Goal: Book appointment/travel/reservation

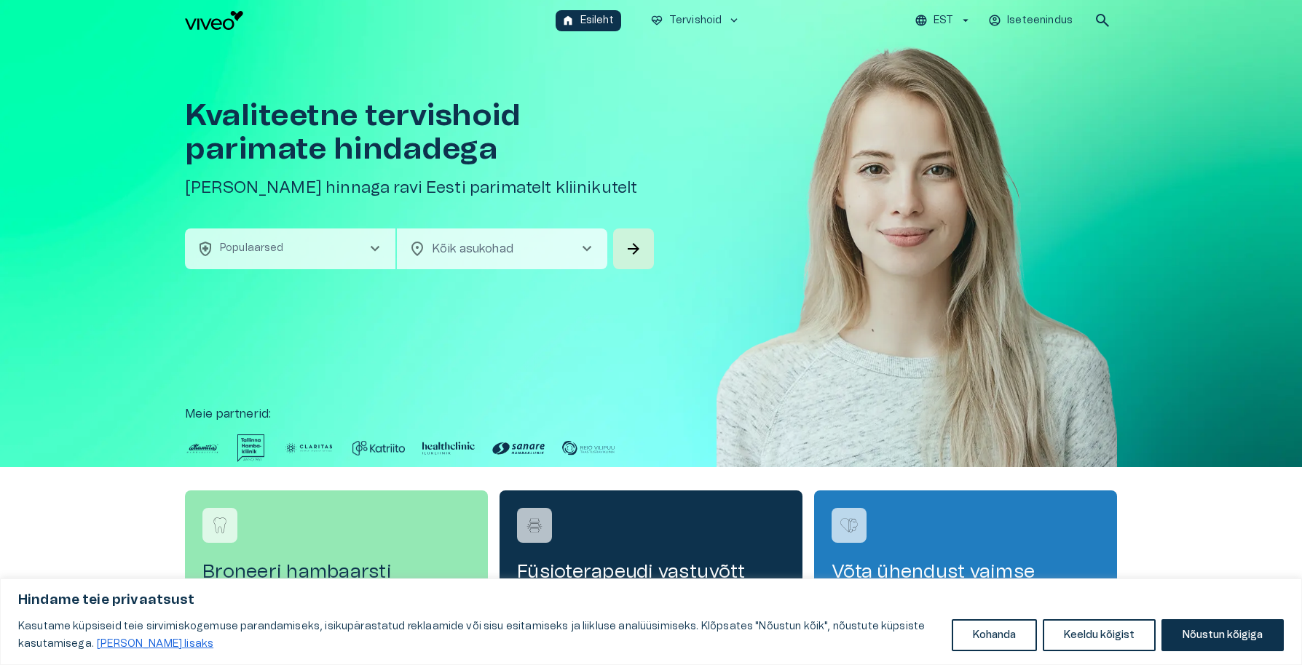
click at [383, 253] on span "chevron_right" at bounding box center [374, 248] width 17 height 17
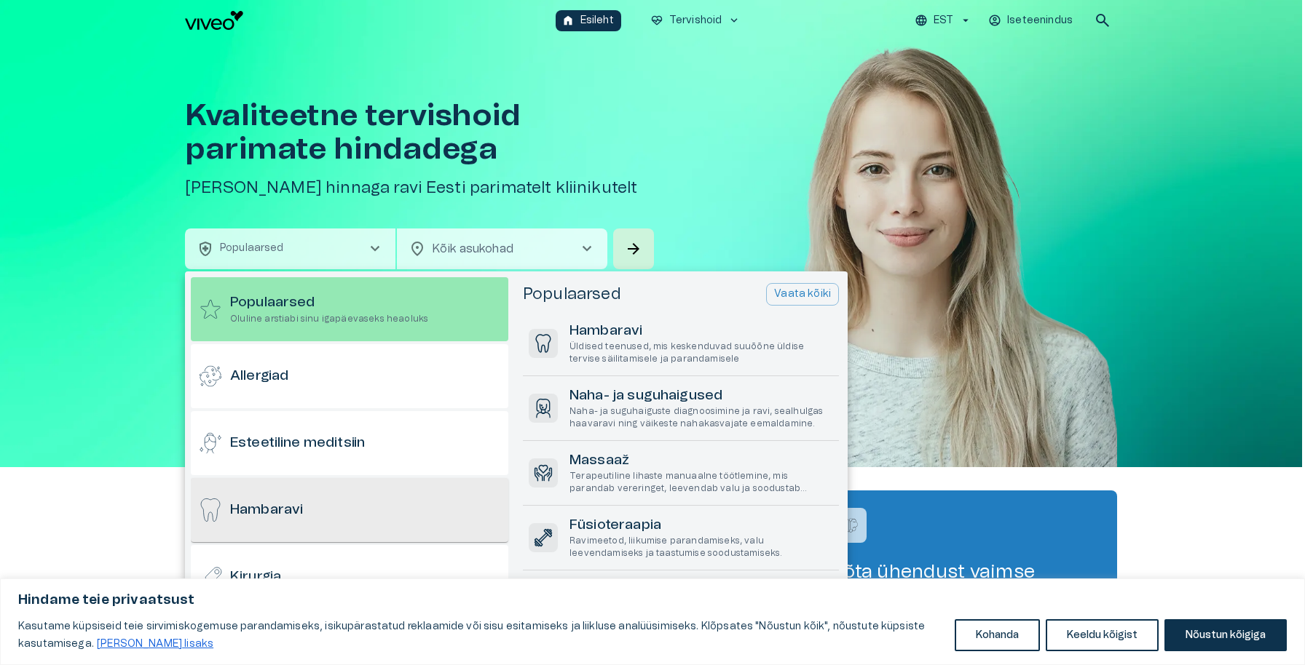
click at [309, 498] on div "Hambaravi" at bounding box center [349, 510] width 317 height 64
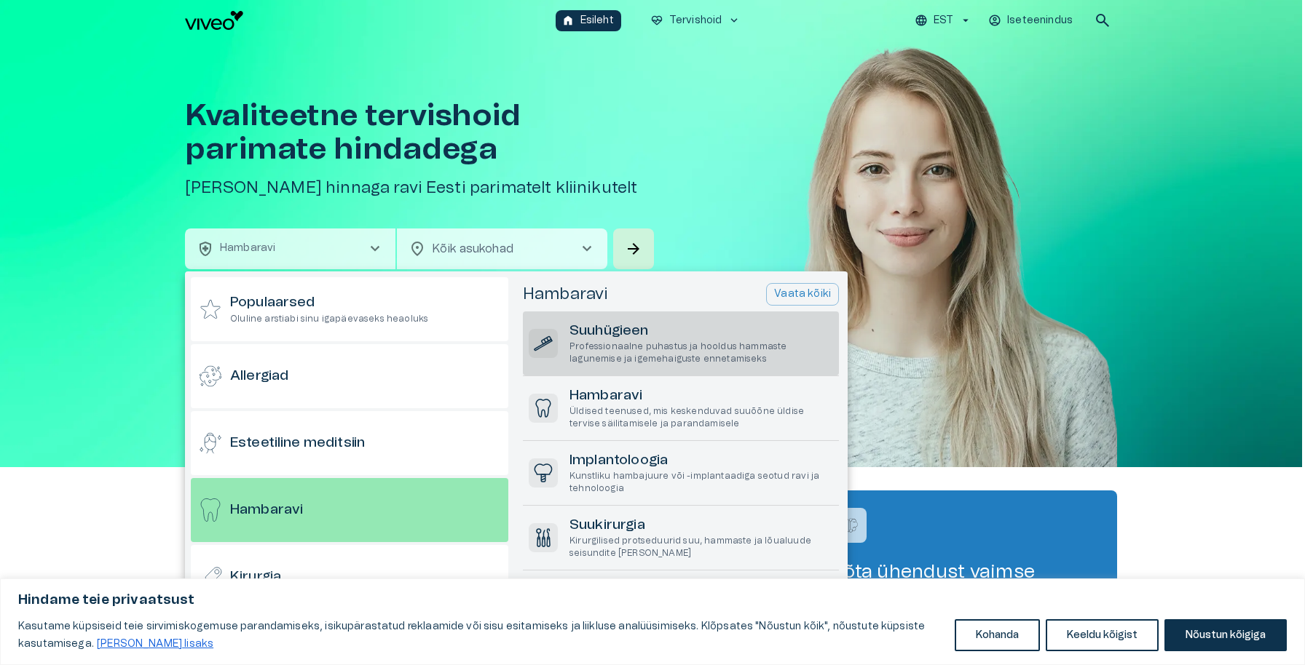
click at [651, 333] on h6 "Suuhügieen" at bounding box center [701, 332] width 264 height 20
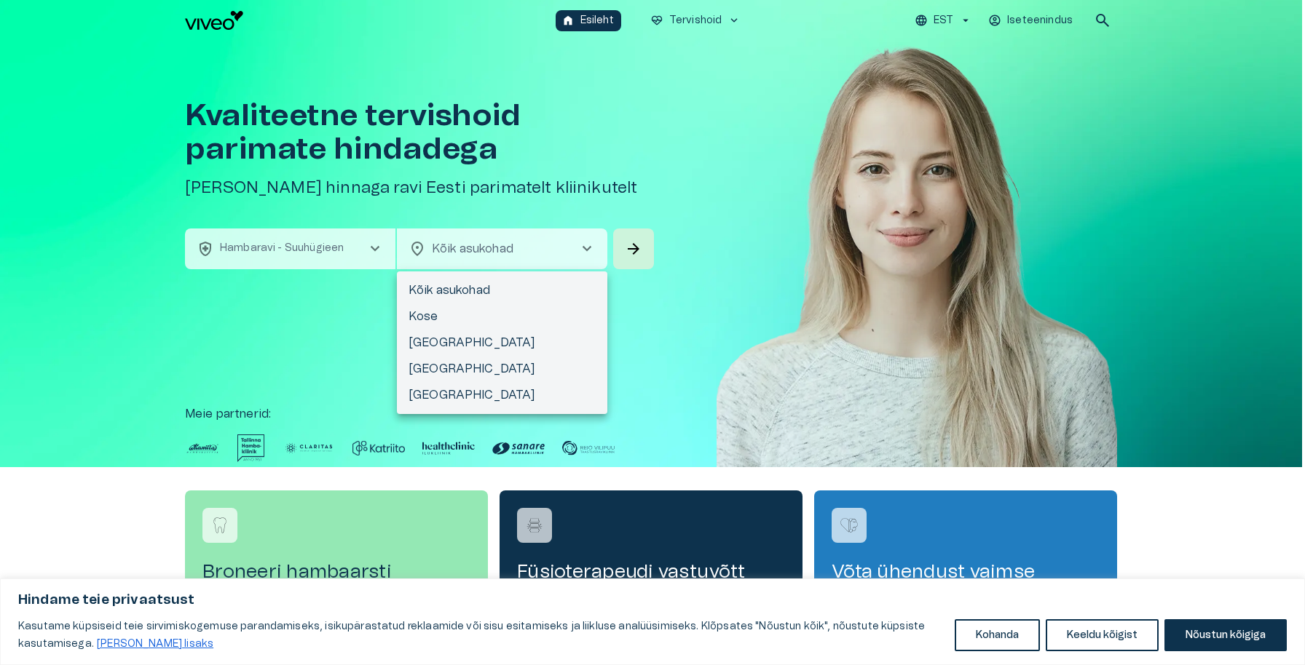
click at [573, 258] on body "Hindame teie privaatsust Kasutame küpsiseid teie sirvimiskogemuse parandamiseks…" at bounding box center [652, 332] width 1305 height 665
click at [499, 337] on li "[GEOGRAPHIC_DATA]" at bounding box center [502, 343] width 210 height 26
type input "**********"
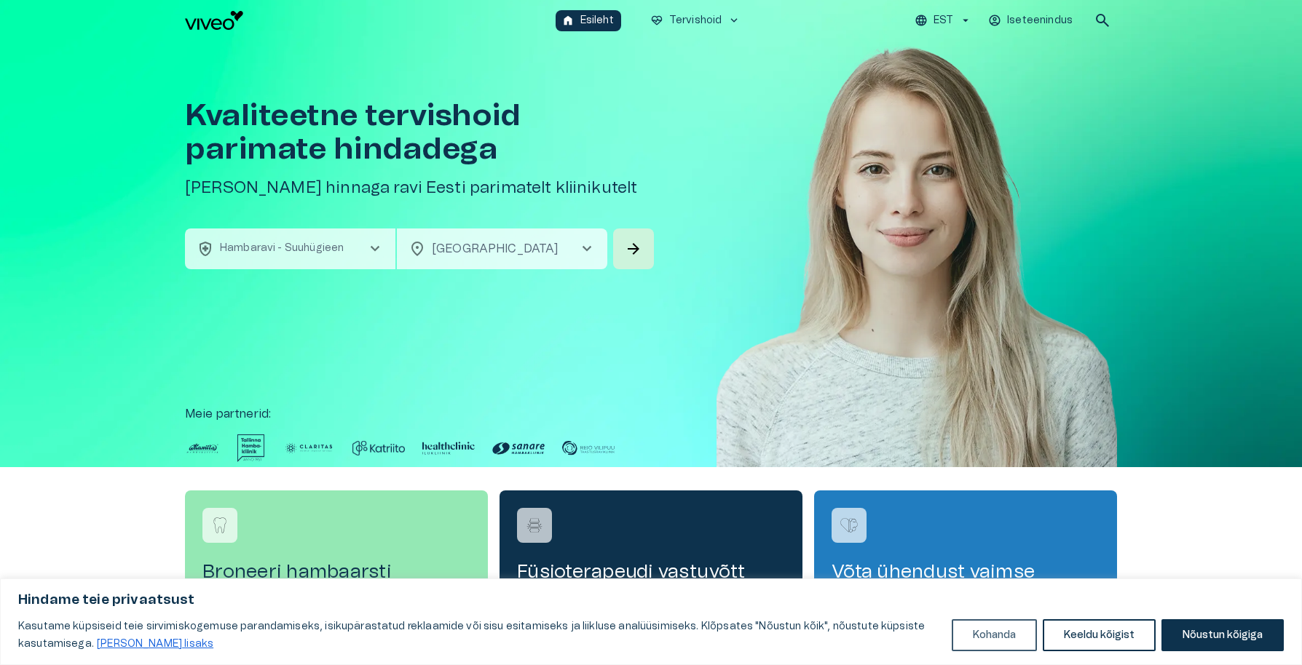
click at [991, 639] on button "Kohanda" at bounding box center [993, 635] width 85 height 32
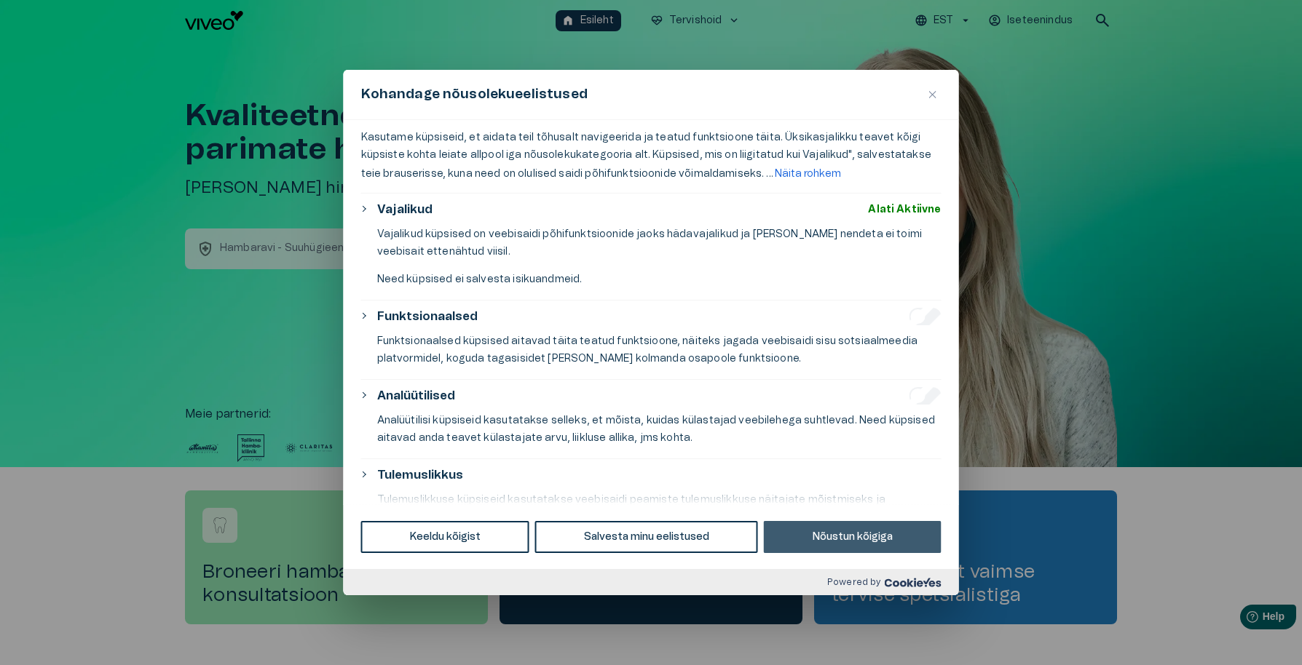
click at [873, 542] on button "Nõustun kõigiga" at bounding box center [853, 537] width 178 height 32
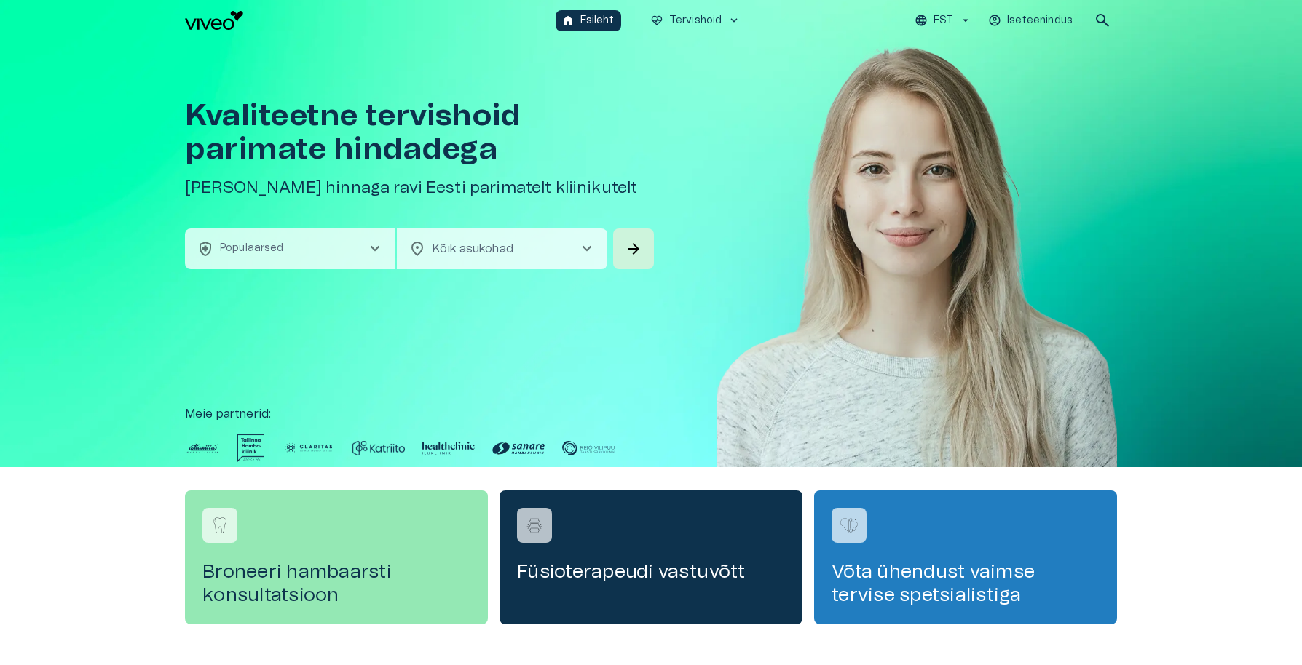
click at [374, 254] on span "chevron_right" at bounding box center [374, 248] width 17 height 17
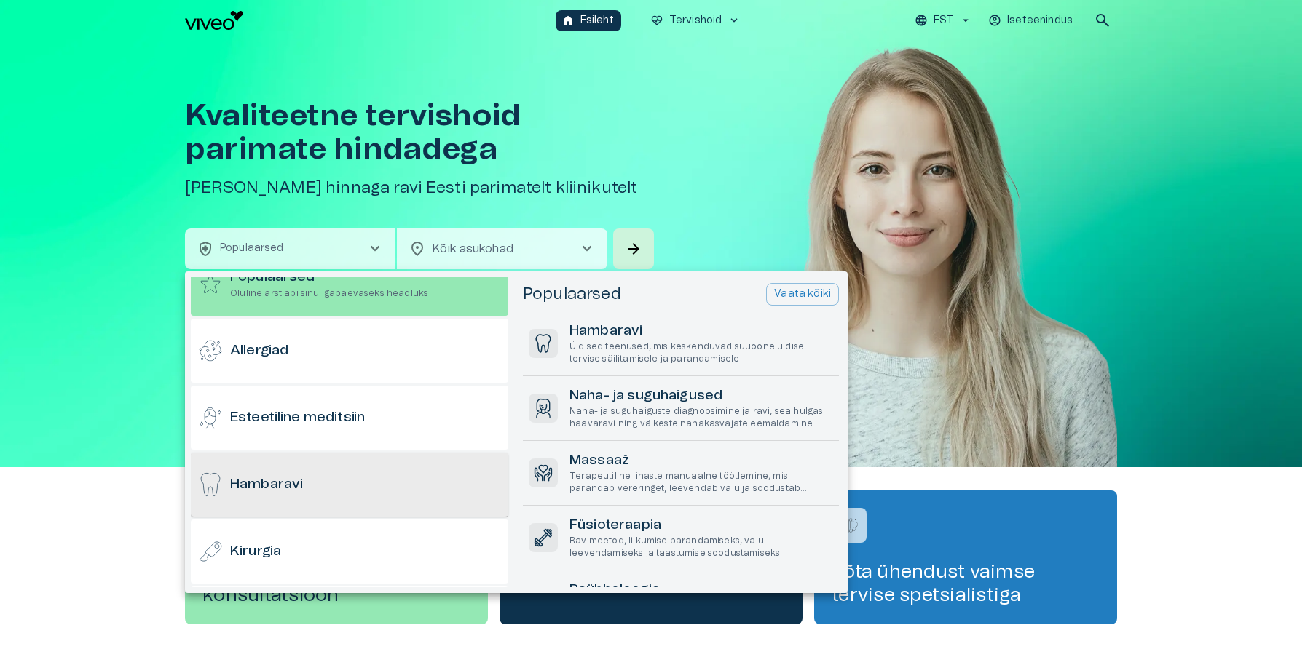
click at [328, 510] on div "Hambaravi" at bounding box center [349, 485] width 317 height 64
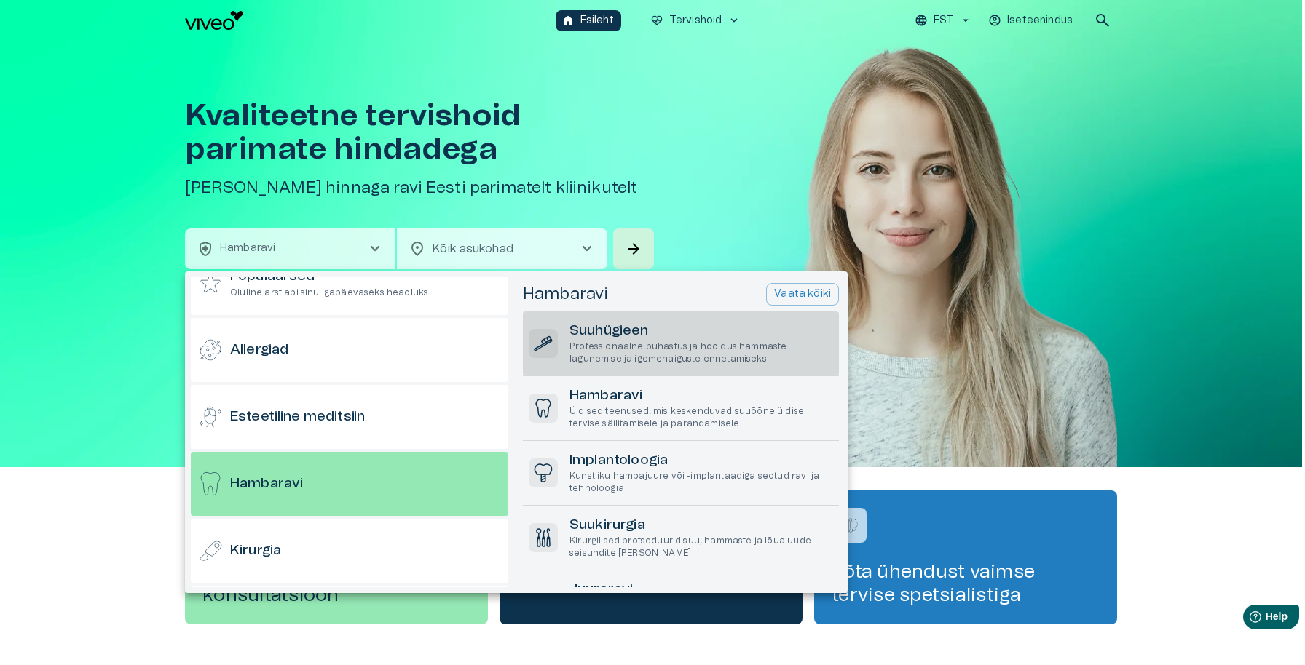
click at [610, 352] on p "Professionaalne puhastus ja hooldus hammaste lagunemise ja igemehaiguste enneta…" at bounding box center [701, 353] width 264 height 25
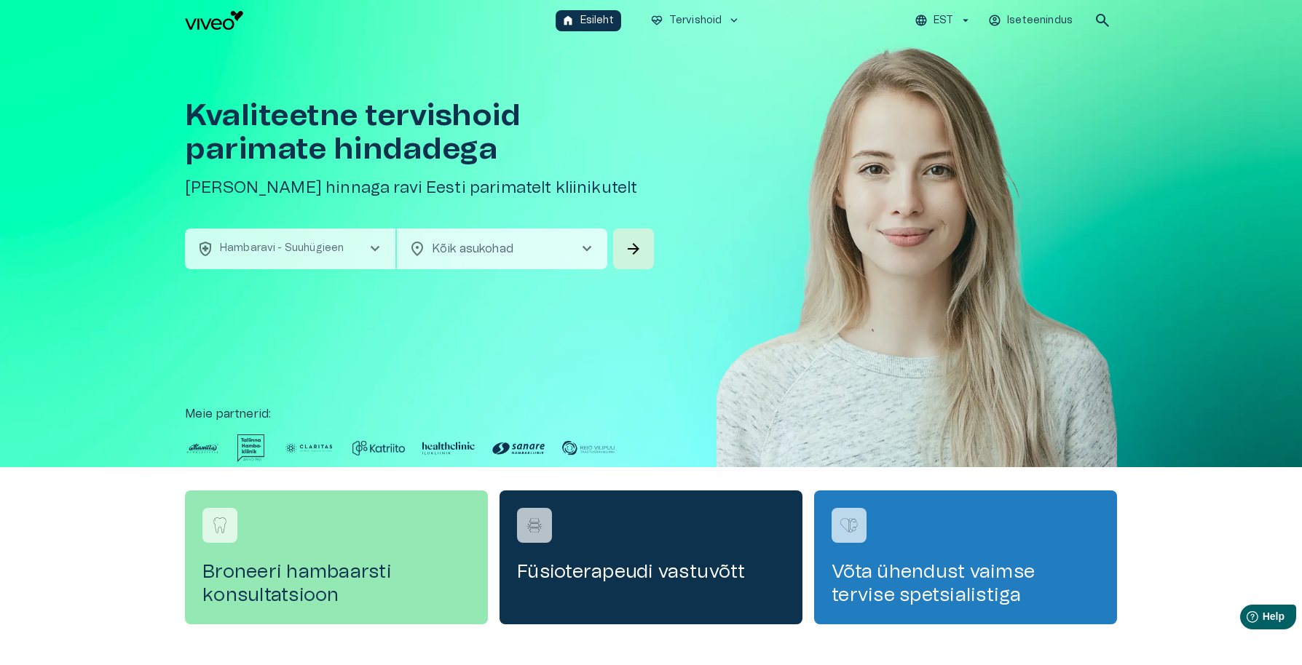
scroll to position [8, 0]
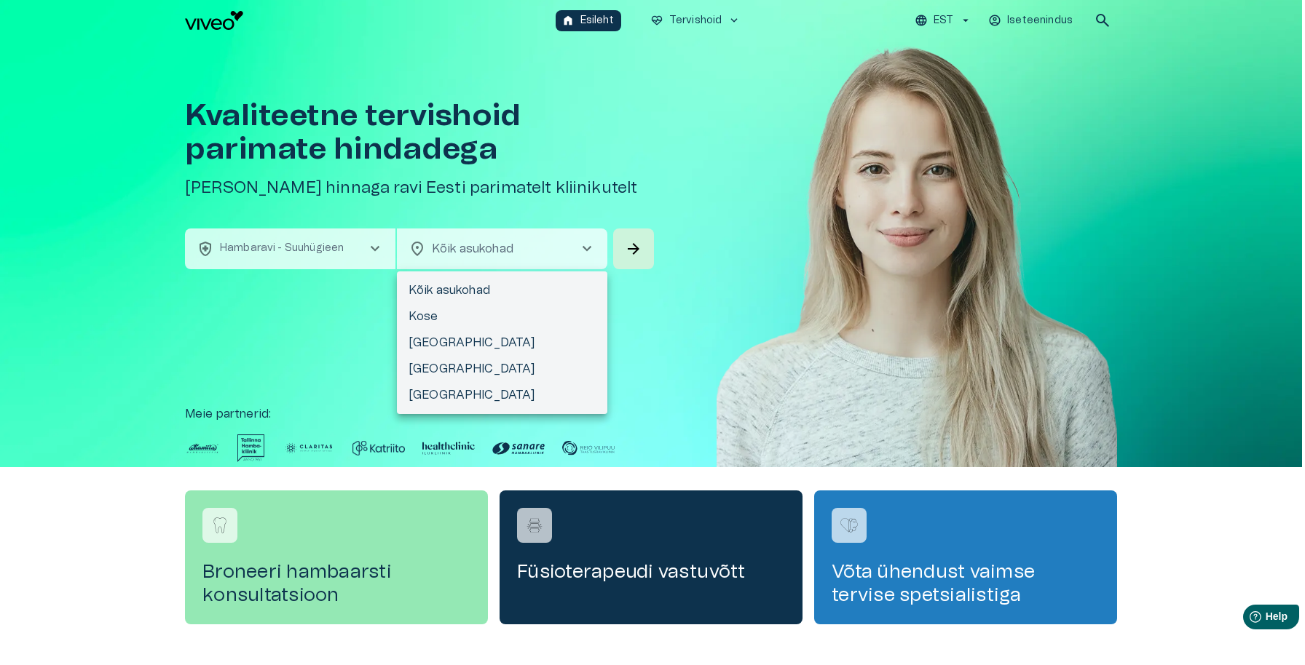
click at [573, 260] on body "Hindame teie privaatsust Kasutame küpsiseid teie sirvimiskogemuse parandamiseks…" at bounding box center [652, 332] width 1305 height 665
click at [470, 345] on li "[GEOGRAPHIC_DATA]" at bounding box center [502, 343] width 210 height 26
type input "**********"
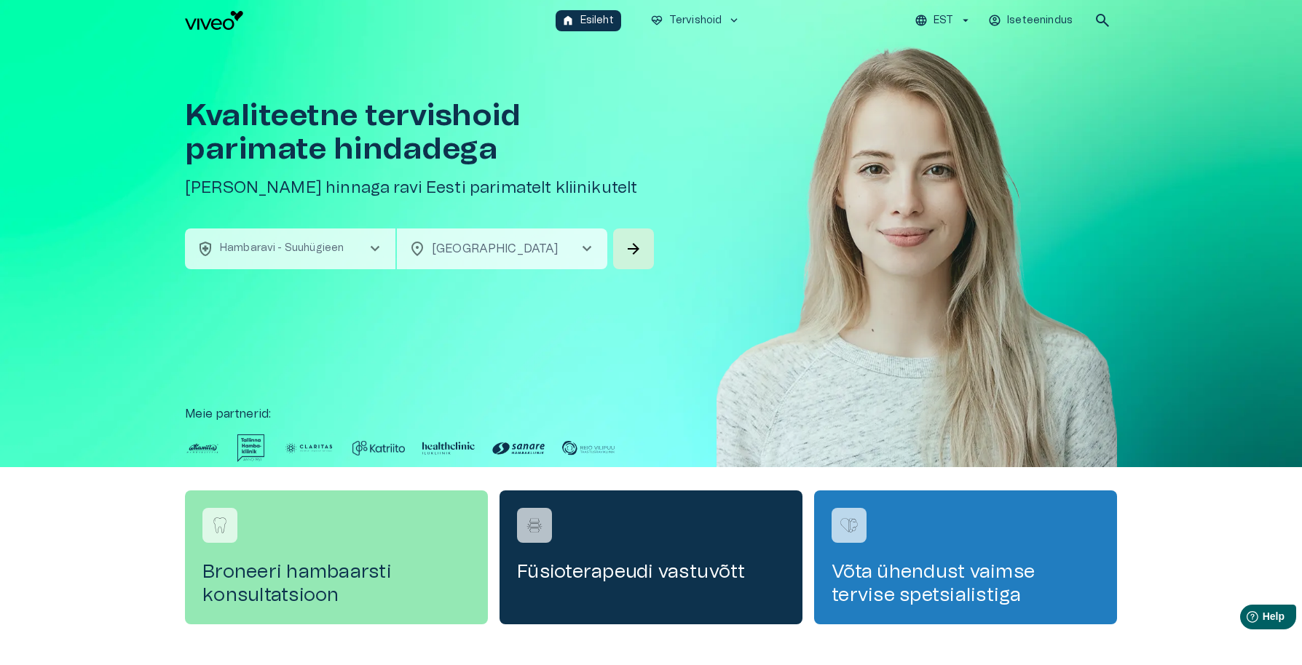
scroll to position [3, 0]
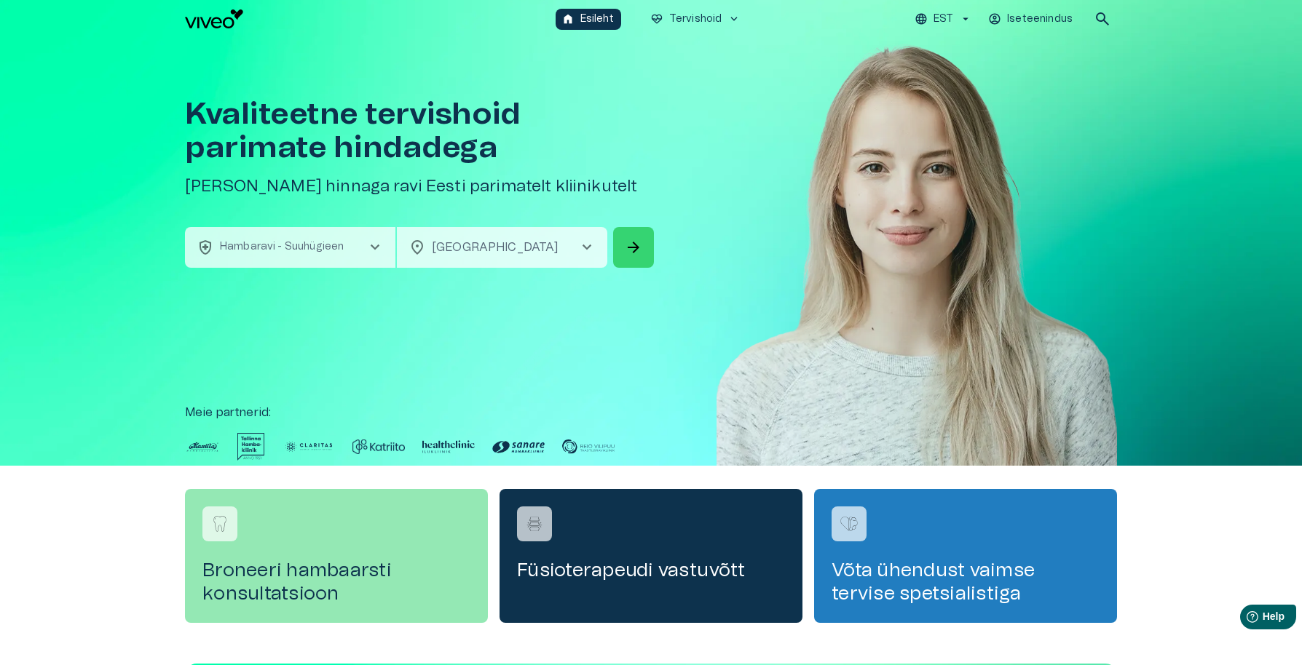
click at [638, 247] on span "arrow_forward" at bounding box center [633, 247] width 17 height 17
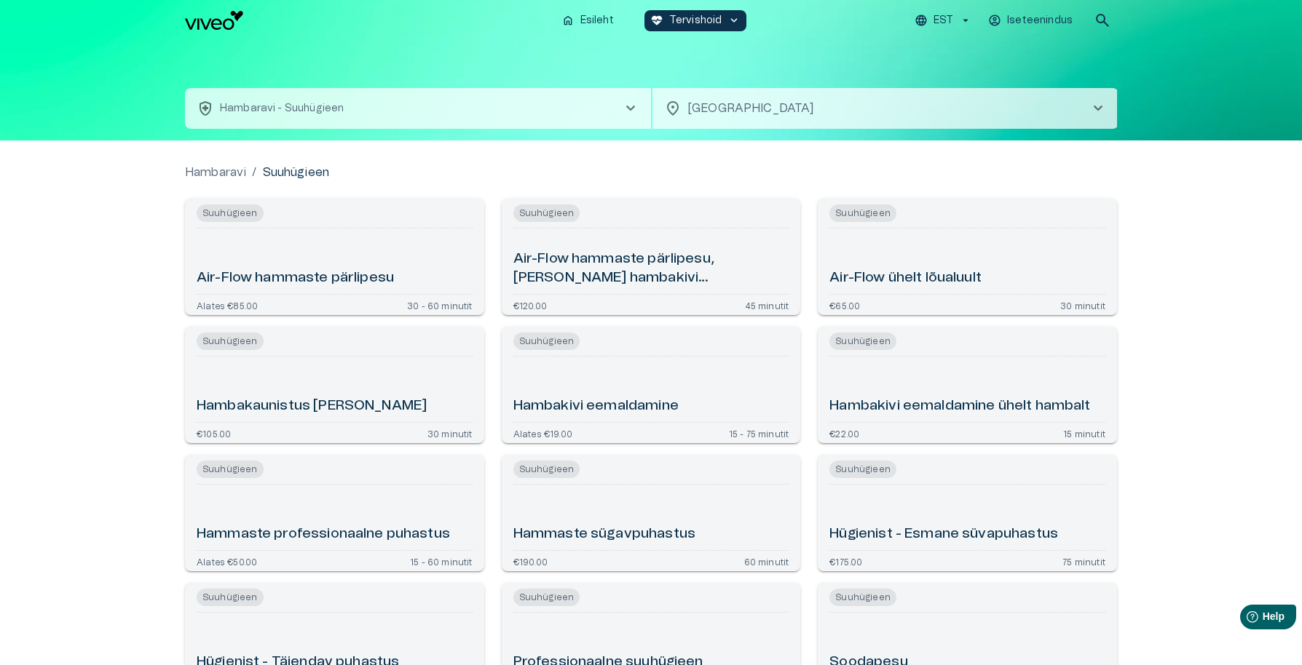
click at [597, 349] on div "Suuhügieen" at bounding box center [651, 341] width 276 height 17
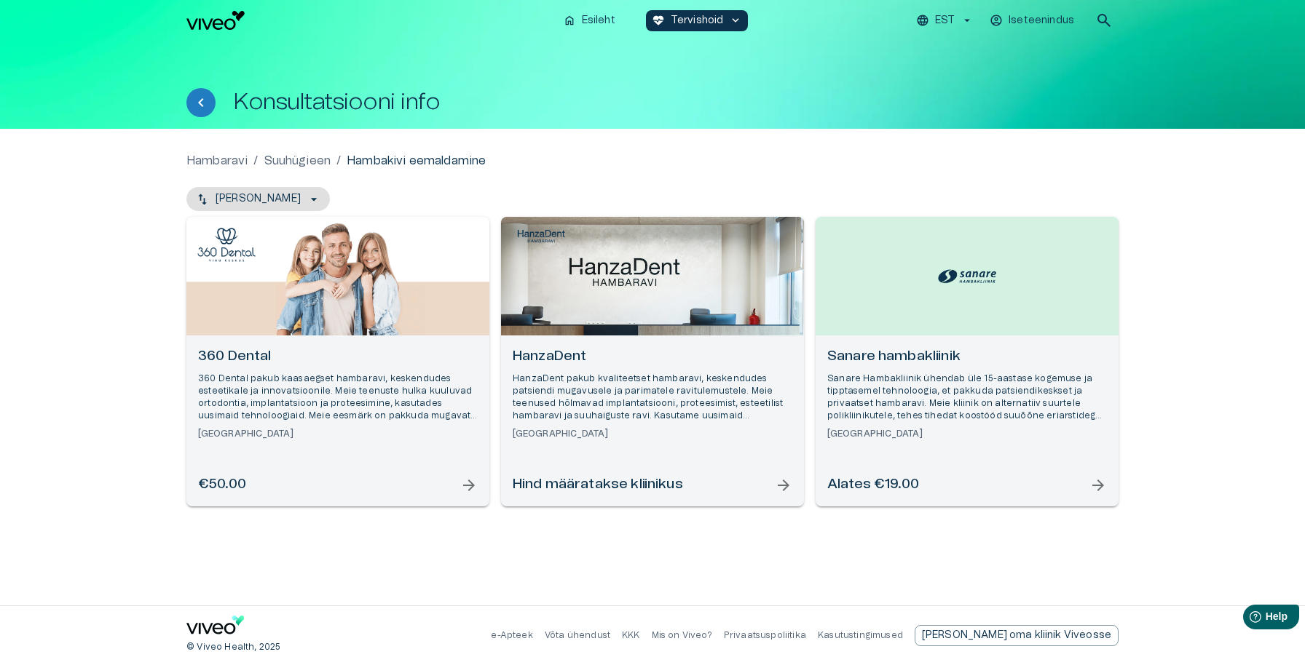
click at [1096, 486] on span "arrow_forward" at bounding box center [1097, 485] width 17 height 17
